Goal: Task Accomplishment & Management: Complete application form

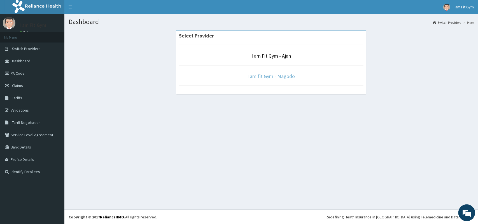
click at [286, 76] on link "I am fit Gym - Magodo" at bounding box center [272, 76] width 48 height 6
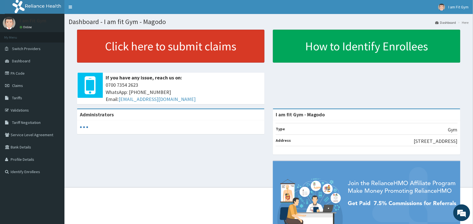
click at [239, 44] on link "Click here to submit claims" at bounding box center [170, 46] width 187 height 33
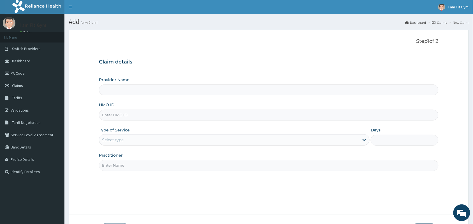
type input "I am fit Gym - Magodo"
type input "1"
click at [199, 92] on input "I am fit Gym - Magodo" at bounding box center [268, 90] width 339 height 11
click at [199, 90] on input "I am fit Gym - Magodo" at bounding box center [268, 90] width 339 height 11
click at [152, 117] on input "HMO ID" at bounding box center [268, 115] width 339 height 11
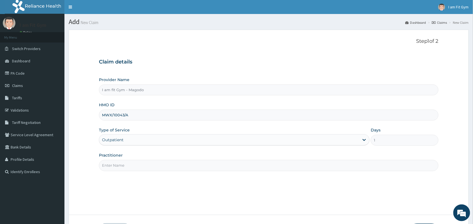
type input "MWX/10043/A"
click at [139, 164] on input "Practitioner" at bounding box center [268, 165] width 339 height 11
type input "R"
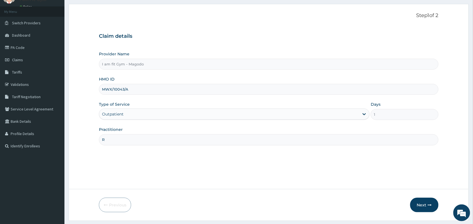
scroll to position [41, 0]
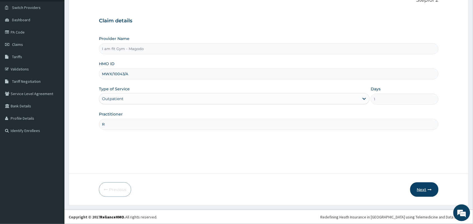
click at [429, 187] on button "Next" at bounding box center [424, 190] width 28 height 15
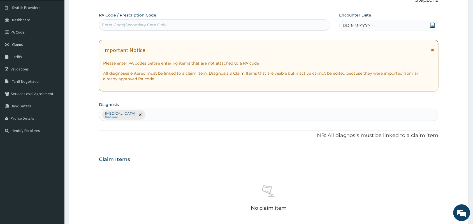
click at [397, 27] on div "DD-MM-YYYY" at bounding box center [388, 25] width 99 height 11
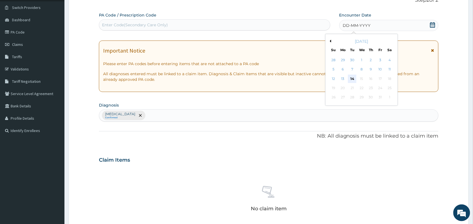
click at [351, 76] on div "14" at bounding box center [352, 79] width 8 height 8
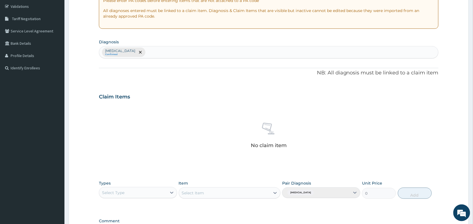
scroll to position [180, 0]
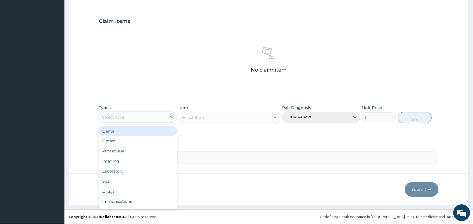
click at [150, 115] on div "Select Type" at bounding box center [133, 117] width 68 height 9
click at [145, 175] on div "Laboratory" at bounding box center [138, 172] width 78 height 10
type input "GY"
click at [162, 132] on div "Gym" at bounding box center [138, 131] width 78 height 10
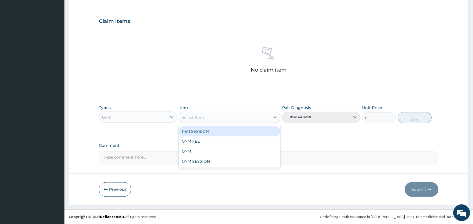
click at [202, 121] on div "Select Item" at bounding box center [224, 117] width 91 height 9
click at [254, 115] on div "Select Item" at bounding box center [224, 117] width 91 height 9
type input "P"
click at [273, 118] on icon at bounding box center [275, 118] width 6 height 6
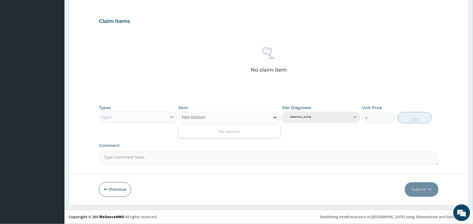
type input "PER SESSION"
click at [262, 132] on div "No options" at bounding box center [230, 132] width 102 height 10
click at [274, 118] on icon at bounding box center [275, 118] width 6 height 6
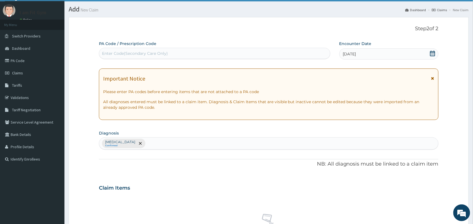
scroll to position [0, 0]
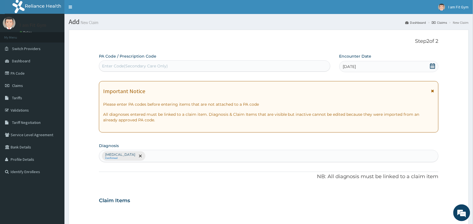
click at [216, 63] on div "Enter Code(Secondary Care Only)" at bounding box center [214, 66] width 231 height 9
type input "PA/880QQ2"
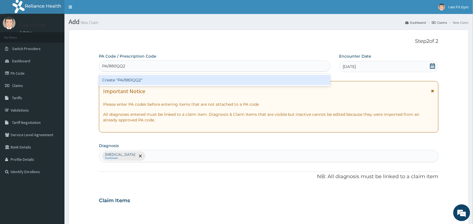
click at [215, 82] on div "Create "PA/880QQ2"" at bounding box center [214, 80] width 231 height 10
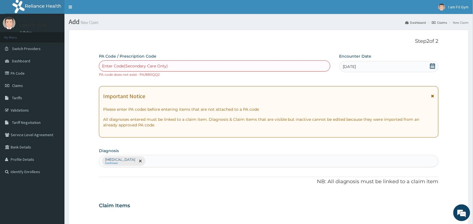
scroll to position [185, 0]
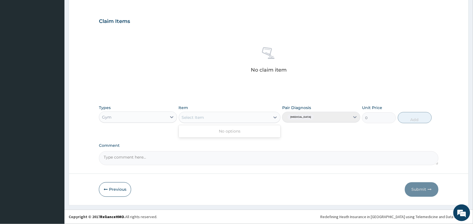
click at [199, 120] on div "Select Item" at bounding box center [224, 117] width 91 height 9
click at [122, 185] on button "Previous" at bounding box center [115, 190] width 32 height 15
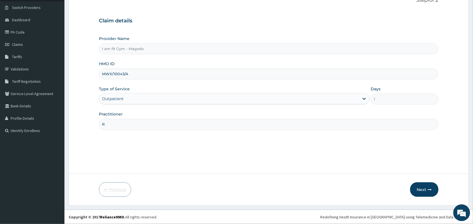
scroll to position [41, 0]
click at [148, 74] on input "MWX/10043/A" at bounding box center [268, 74] width 339 height 11
type input "M"
